Goal: Task Accomplishment & Management: Manage account settings

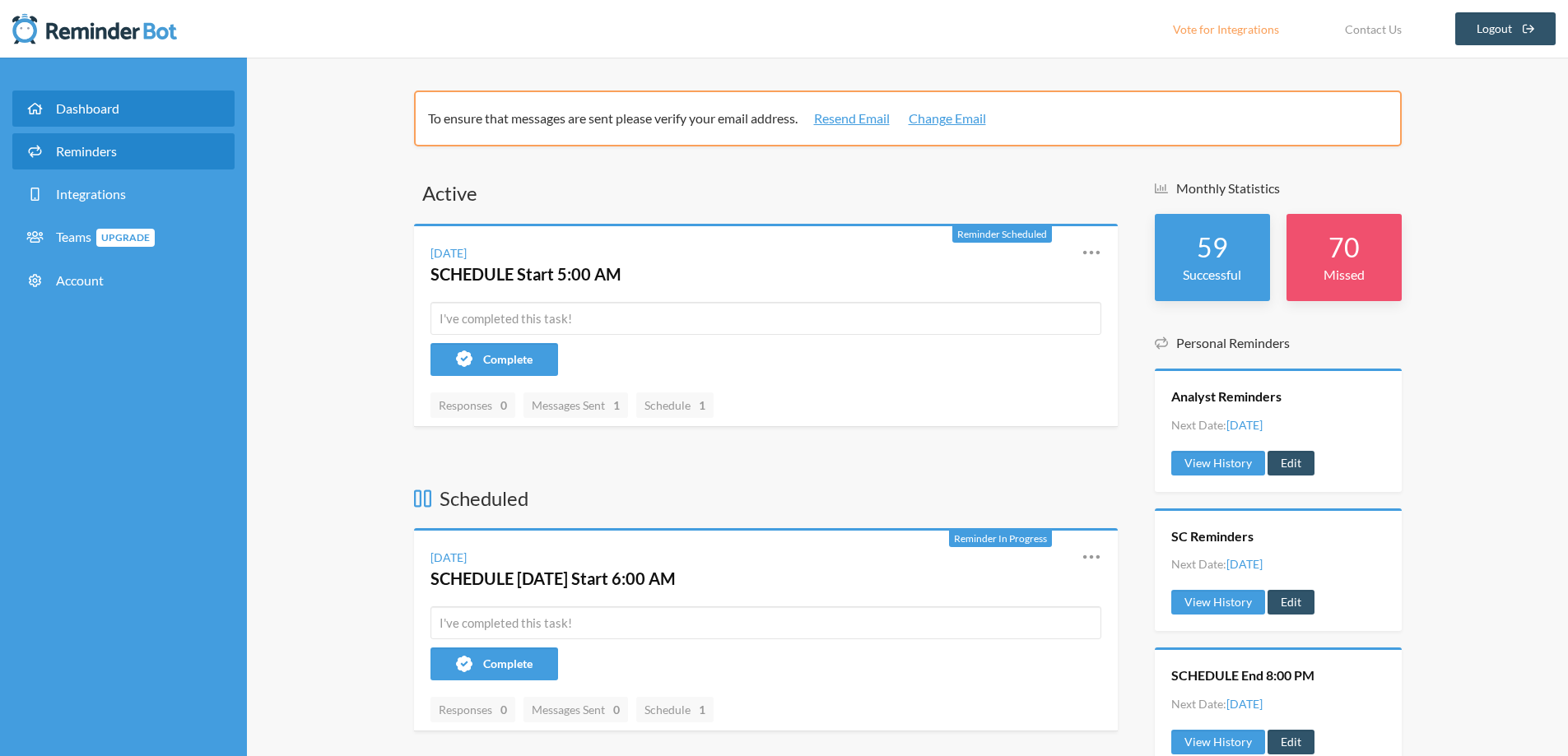
click at [108, 158] on span "Reminders" at bounding box center [86, 151] width 61 height 15
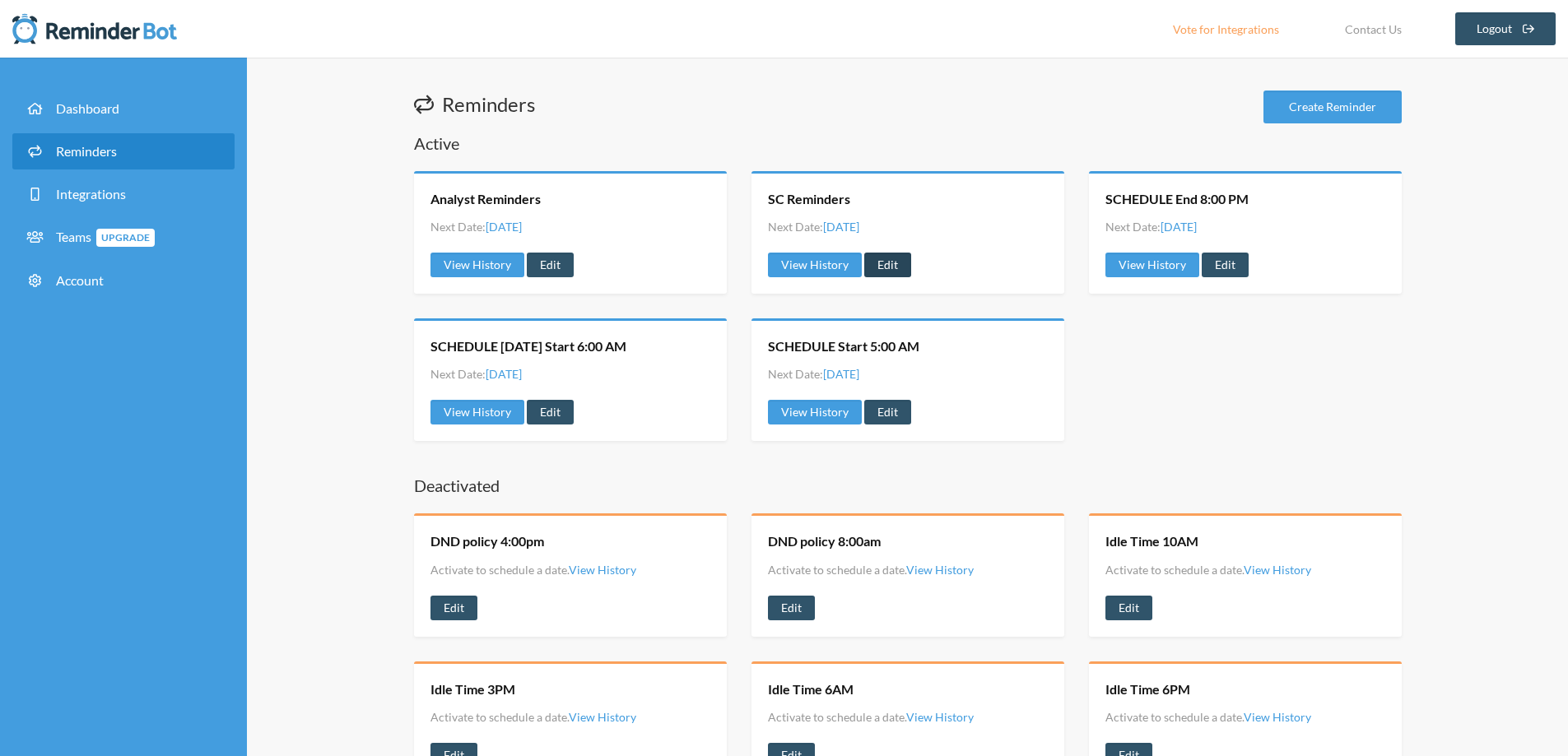
click at [897, 270] on link "Edit" at bounding box center [887, 264] width 47 height 25
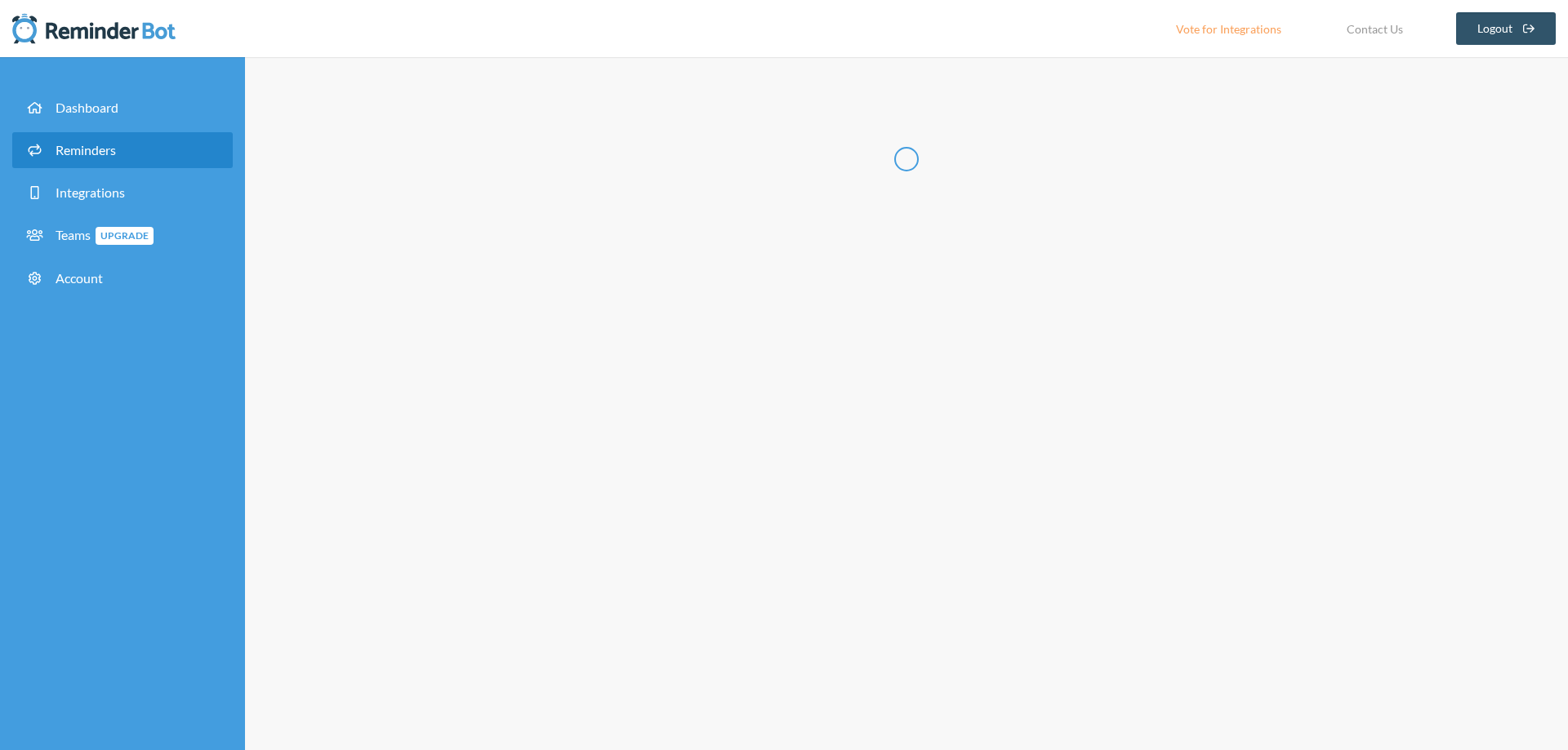
radio input "false"
radio input "true"
type input "SC Reminders"
checkbox input "true"
checkbox input "false"
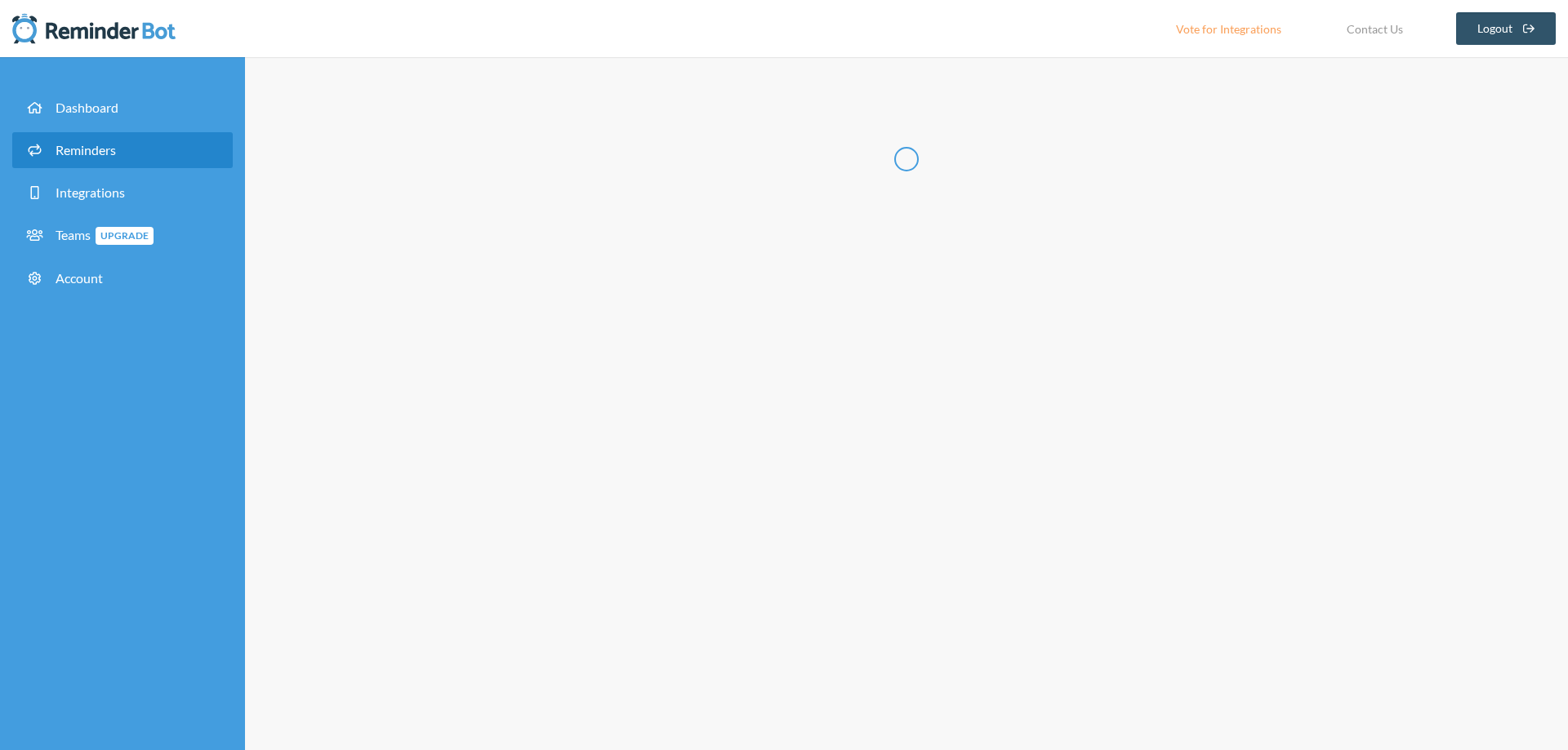
select select "12:00:00"
select select "12:15:00"
select select "12:30:00"
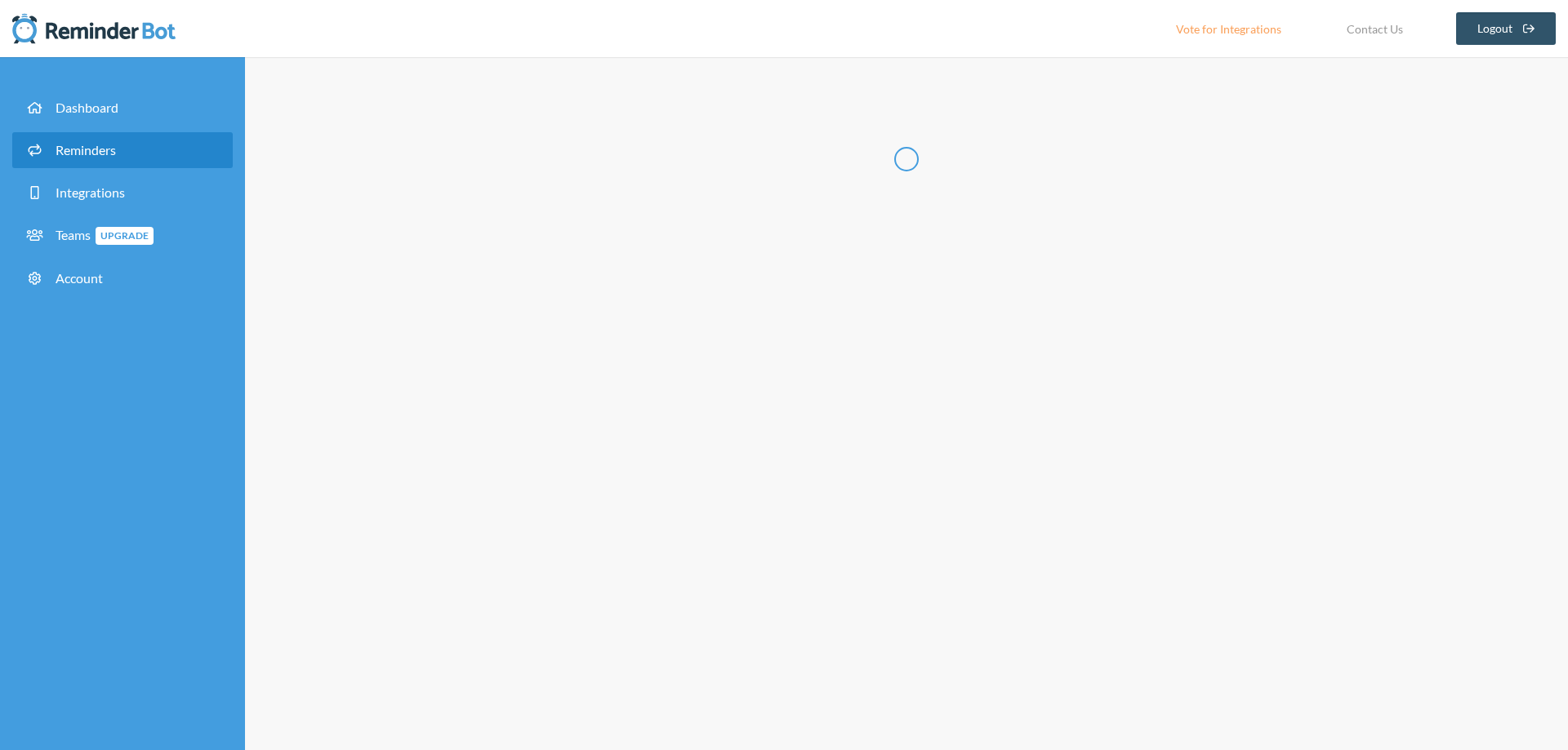
select select "12:45:00"
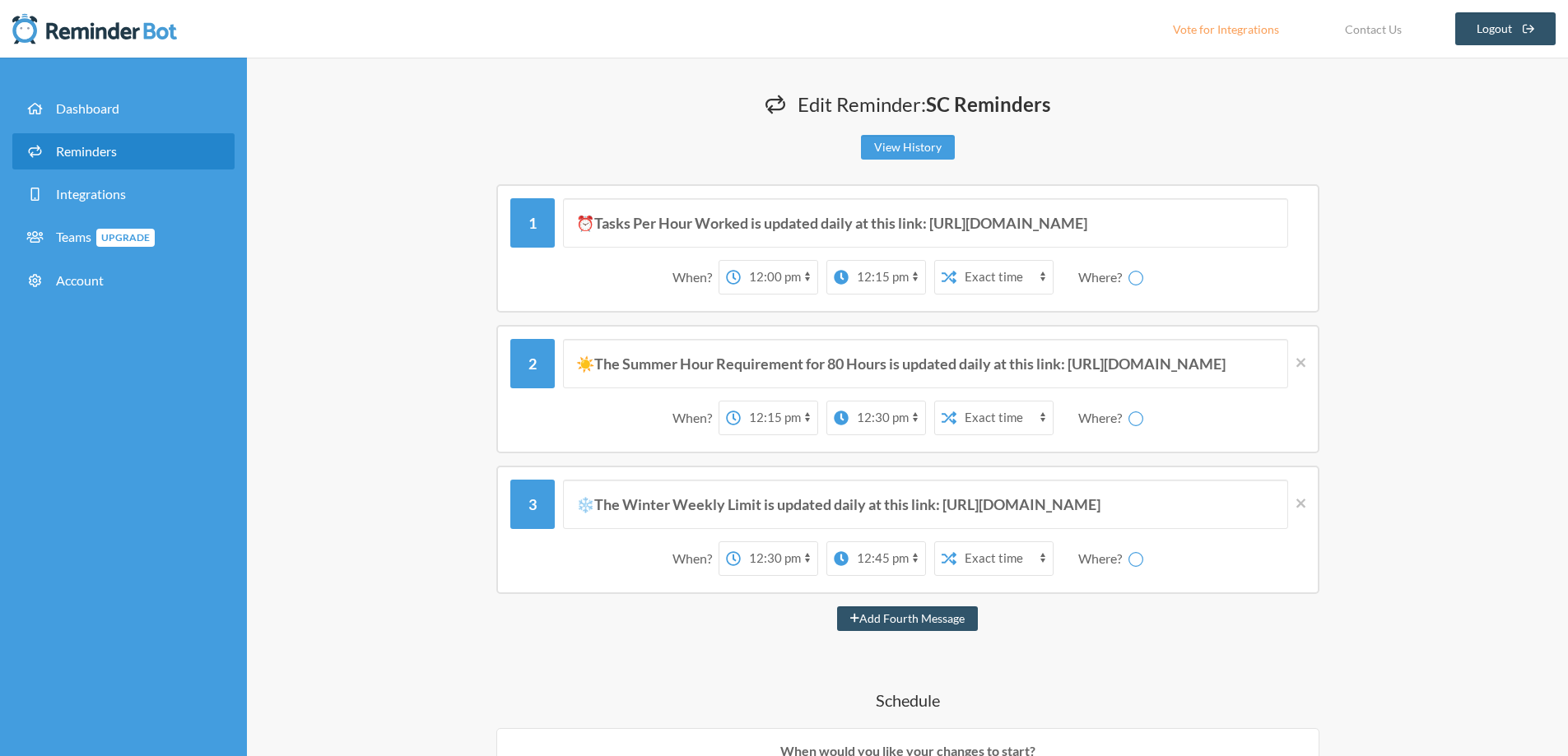
select select "spaces/AAAAY6Ul3v4"
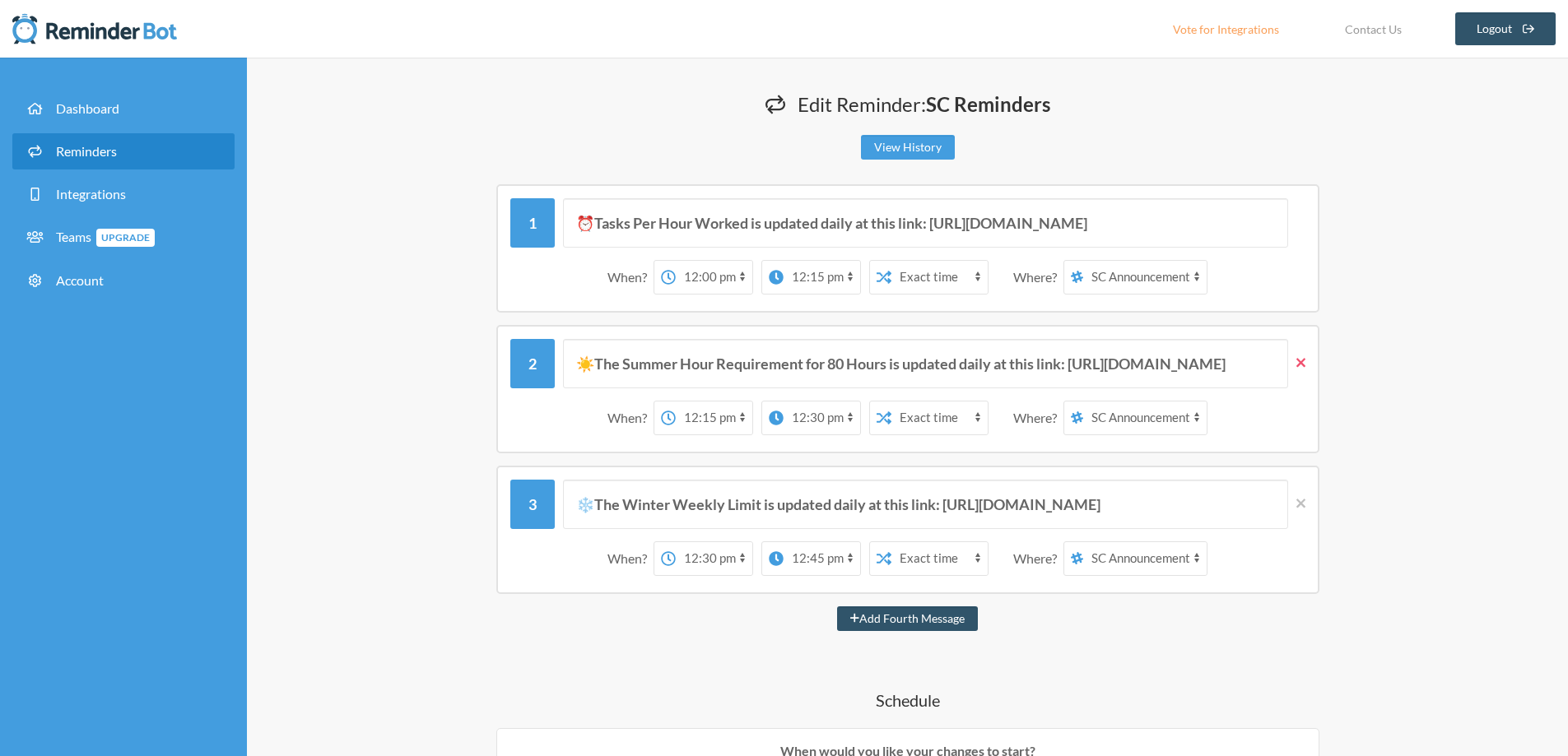
click at [1299, 361] on icon at bounding box center [1300, 362] width 9 height 9
type input "❄️The Winter Weekly Limit is updated daily at this link: [URL][DOMAIN_NAME]"
select select "12:30:00"
select select "12:45:00"
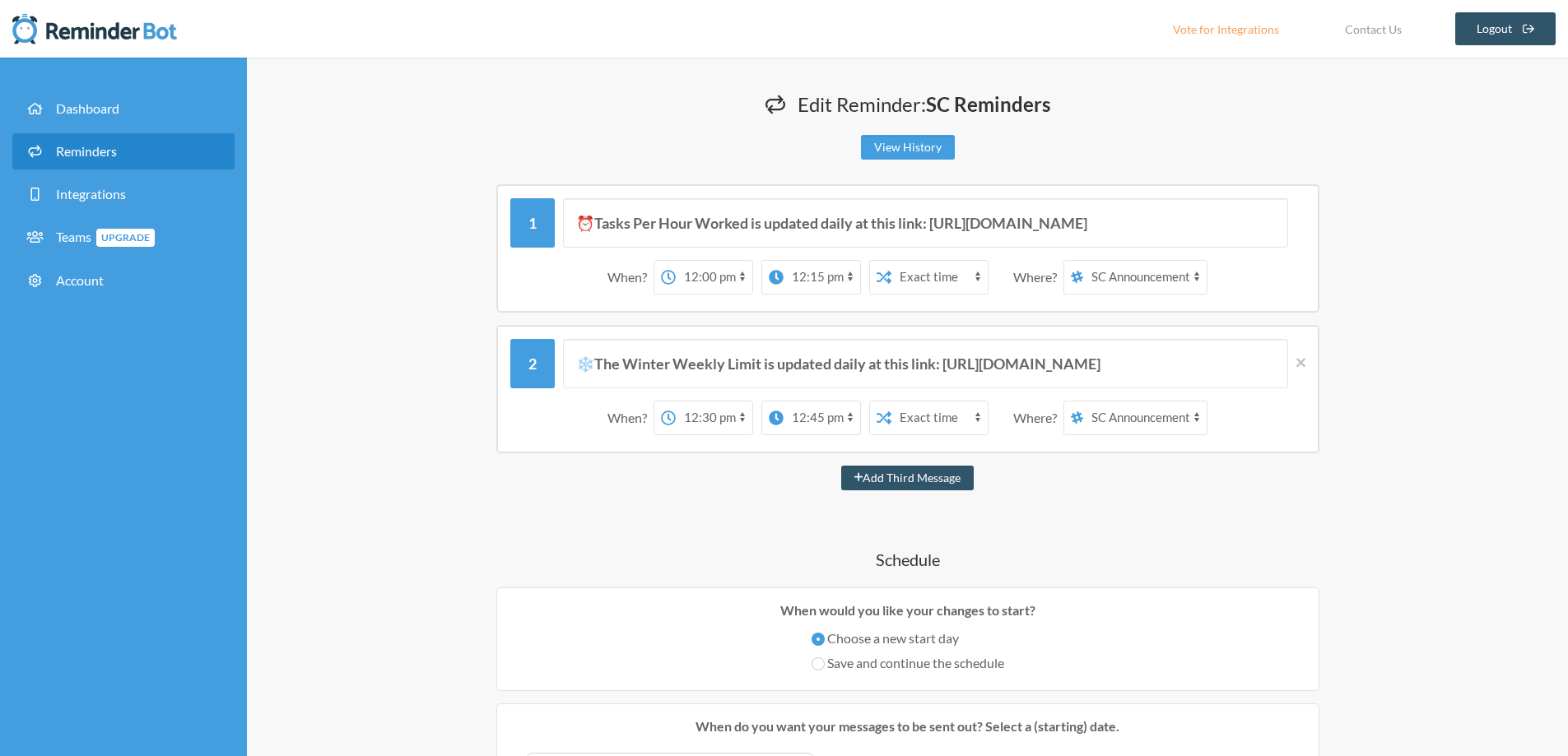
click at [714, 413] on select "12:00 am 12:15 am 12:30 am 12:45 am 1:00 am 1:15 am 1:30 am 1:45 am 2:00 am 2:1…" at bounding box center [714, 417] width 76 height 33
select select "12:15:00"
click at [676, 401] on select "12:00 am 12:15 am 12:30 am 12:45 am 1:00 am 1:15 am 1:30 am 1:45 am 2:00 am 2:1…" at bounding box center [714, 417] width 76 height 33
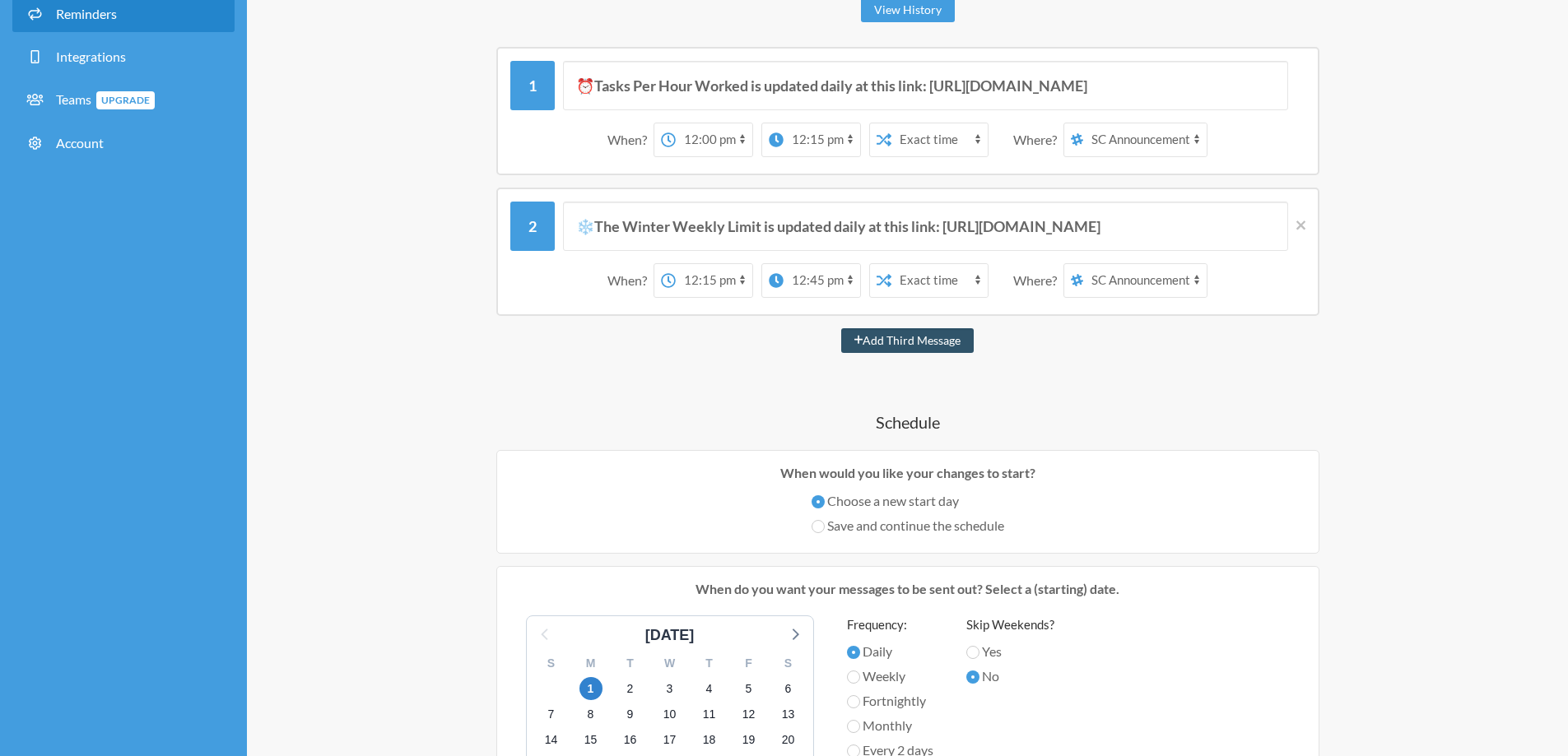
click at [822, 285] on select "12:00 am 12:15 am 12:30 am 12:45 am 1:00 am 1:15 am 1:30 am 1:45 am 2:00 am 2:1…" at bounding box center [821, 280] width 76 height 33
select select "12:30:00"
click at [783, 264] on select "12:00 am 12:15 am 12:30 am 12:45 am 1:00 am 1:15 am 1:30 am 1:45 am 2:00 am 2:1…" at bounding box center [821, 280] width 76 height 33
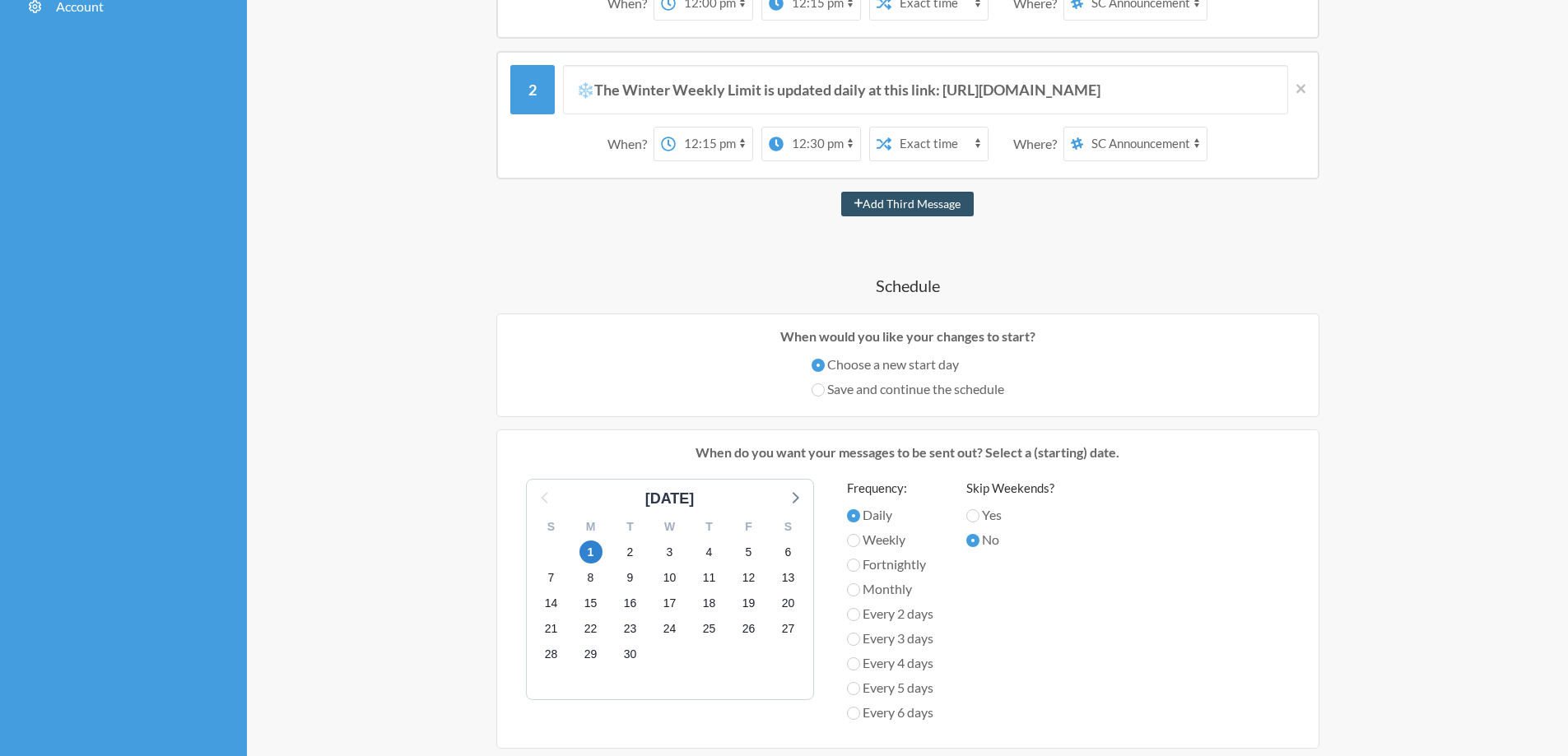
click at [874, 393] on label "Save and continue the schedule" at bounding box center [908, 389] width 192 height 19
click at [825, 393] on input "Save and continue the schedule" at bounding box center [819, 390] width 14 height 14
radio input "true"
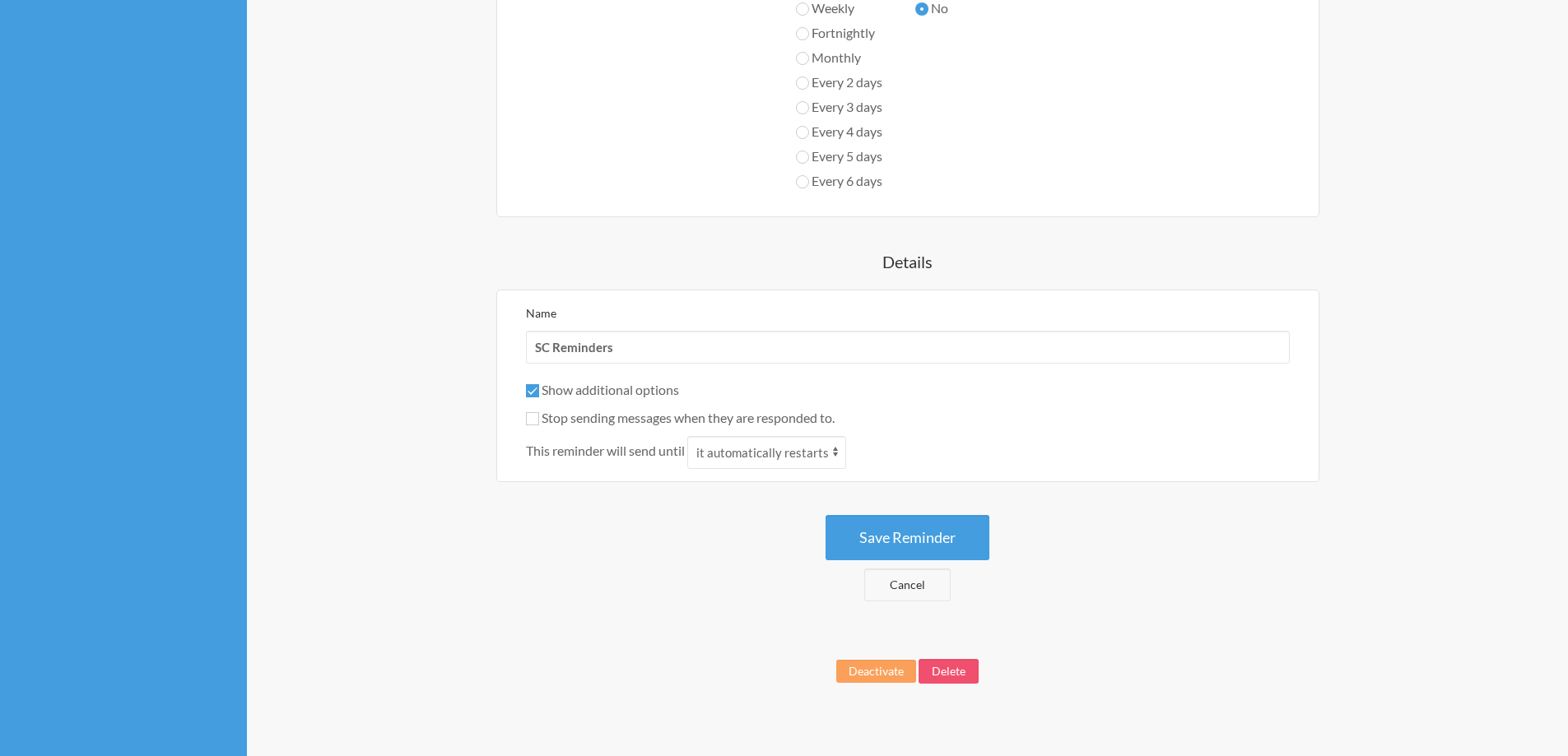
scroll to position [824, 0]
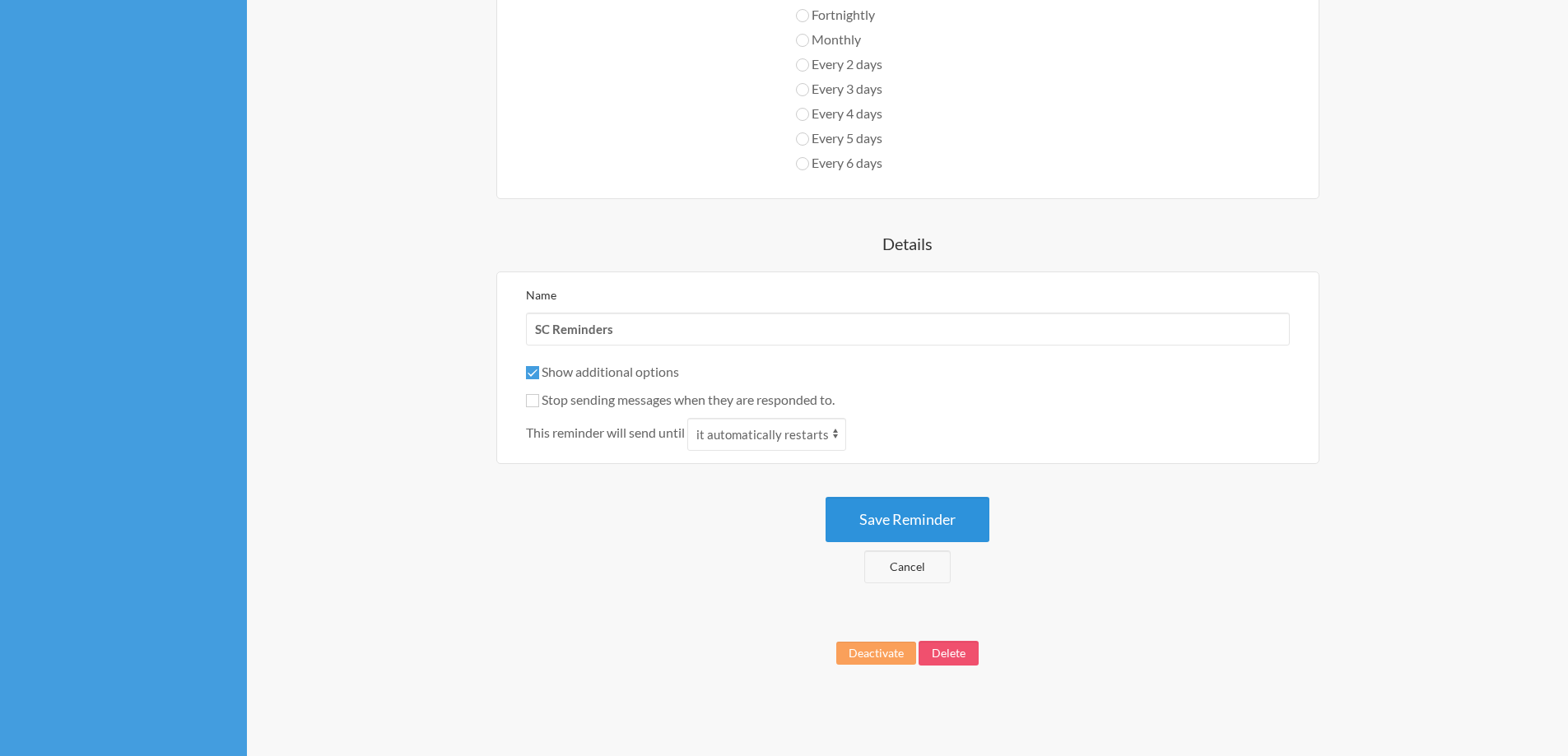
click at [926, 512] on button "Save Reminder" at bounding box center [907, 519] width 163 height 45
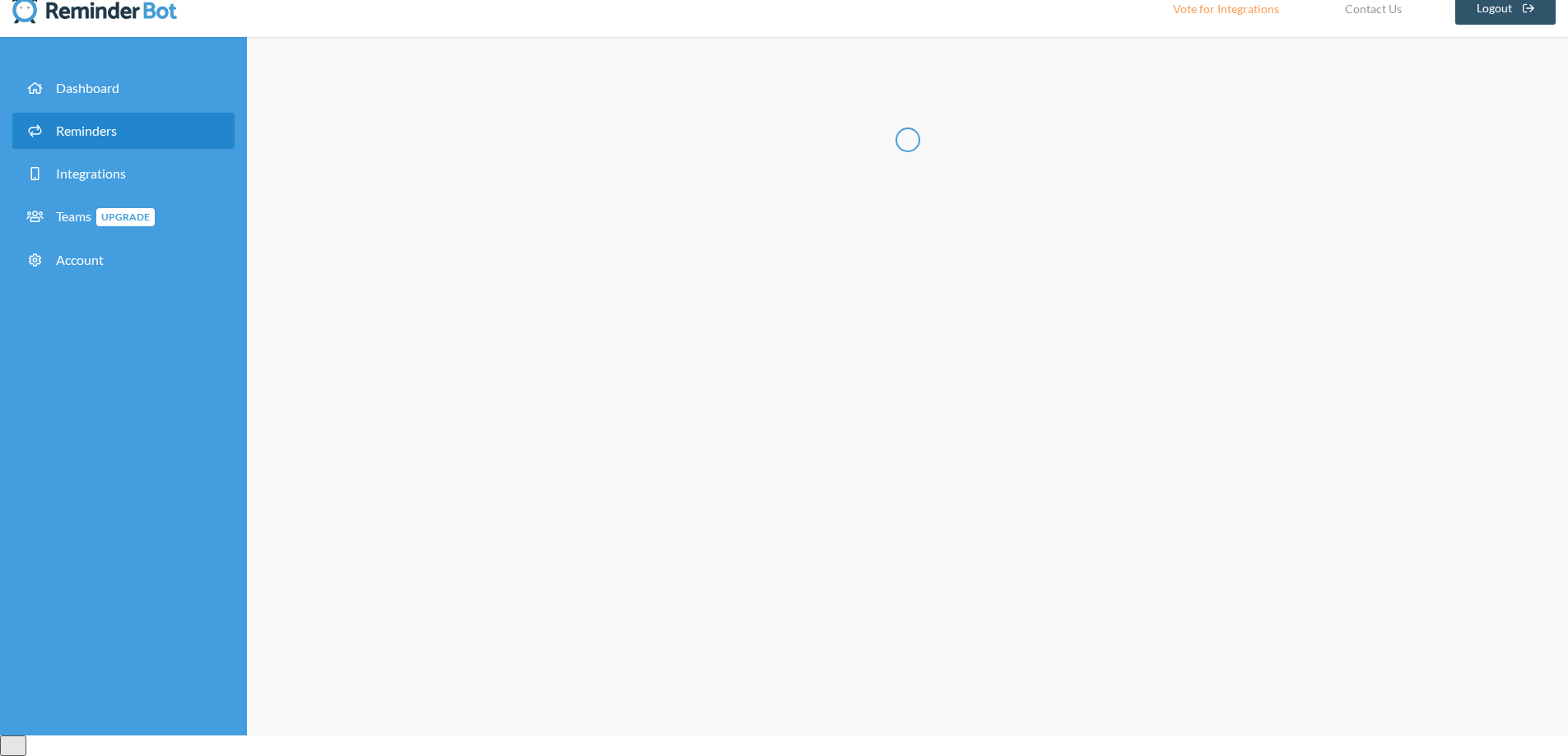
scroll to position [0, 0]
